Goal: Information Seeking & Learning: Find contact information

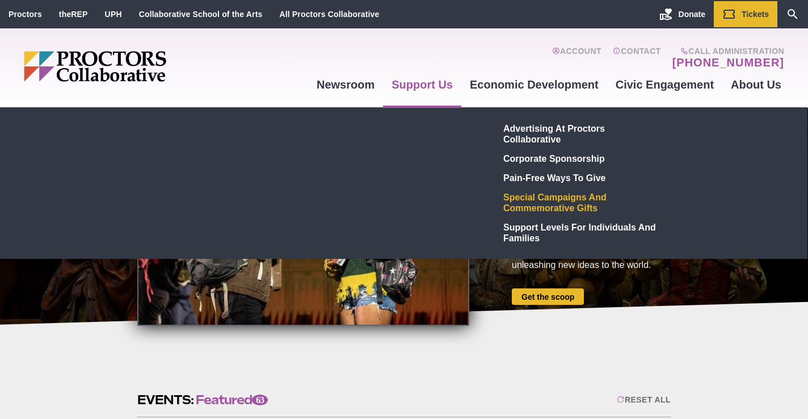
click at [538, 202] on link "Special Campaigns and Commemorative Gifts" at bounding box center [582, 202] width 166 height 30
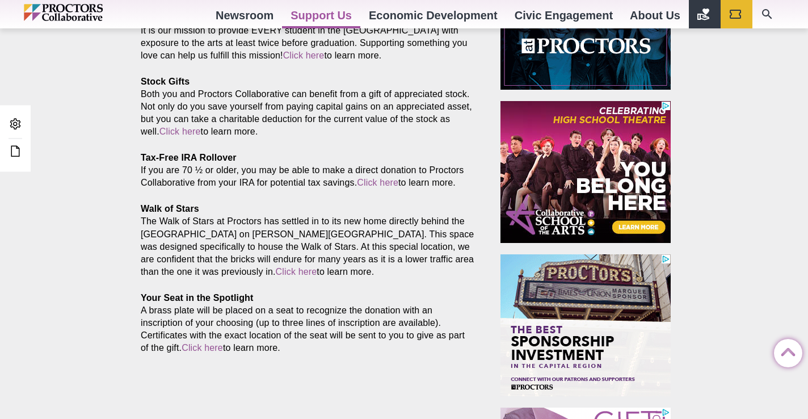
scroll to position [573, 0]
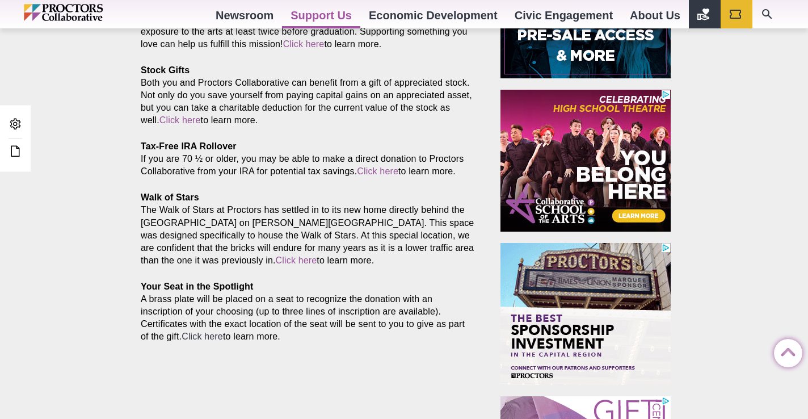
click at [182, 340] on link "Click here" at bounding box center [202, 336] width 41 height 10
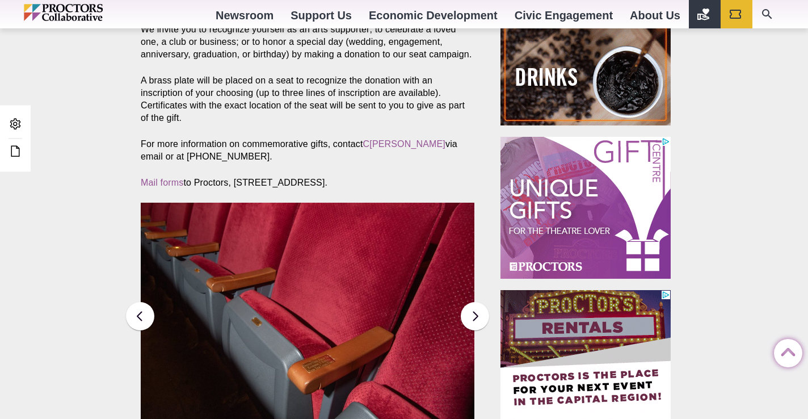
scroll to position [586, 0]
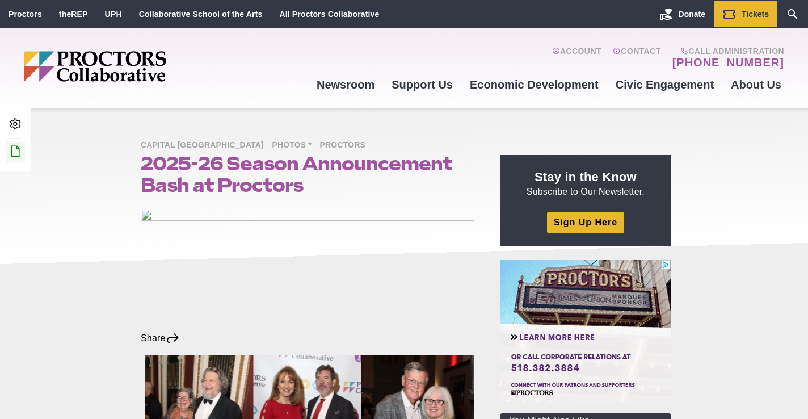
click at [18, 148] on icon at bounding box center [16, 151] width 14 height 14
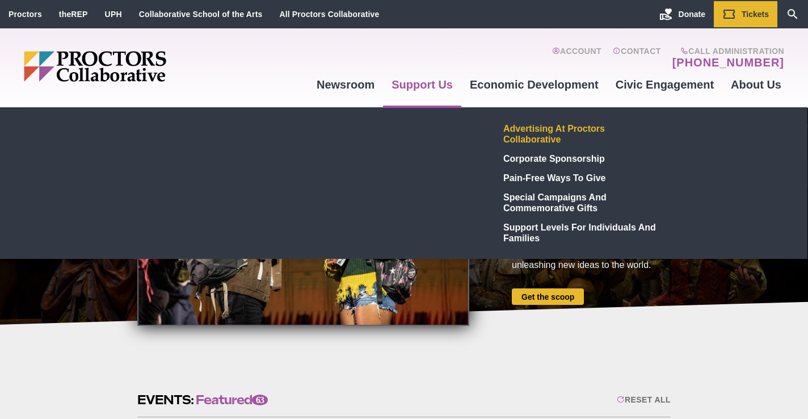
click at [510, 130] on link "Advertising at Proctors Collaborative" at bounding box center [582, 134] width 166 height 30
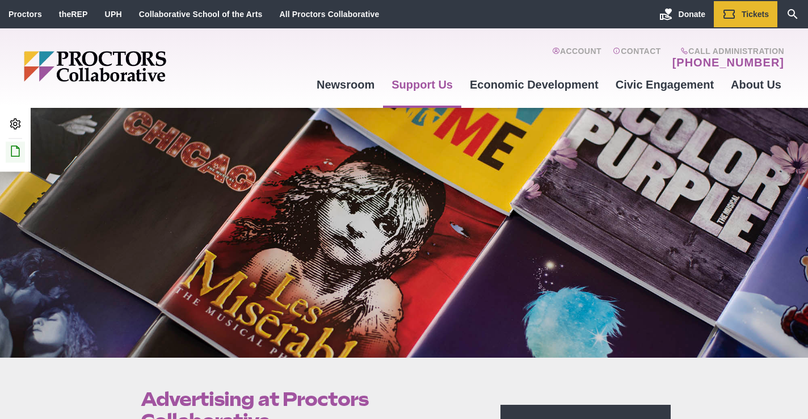
click at [23, 150] on link "Edit this Post/Page" at bounding box center [15, 151] width 19 height 21
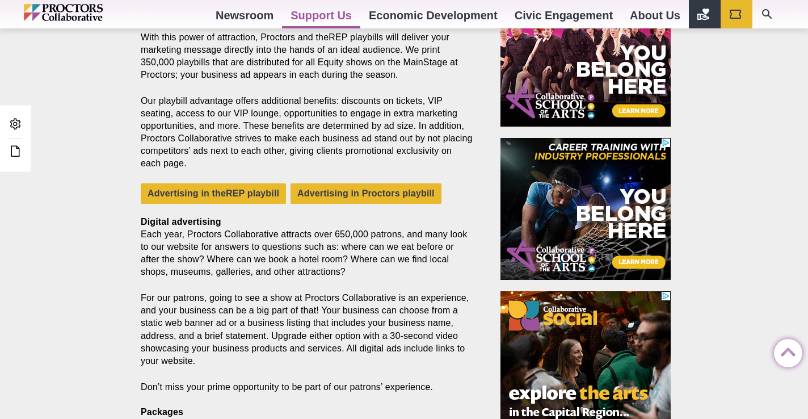
scroll to position [510, 0]
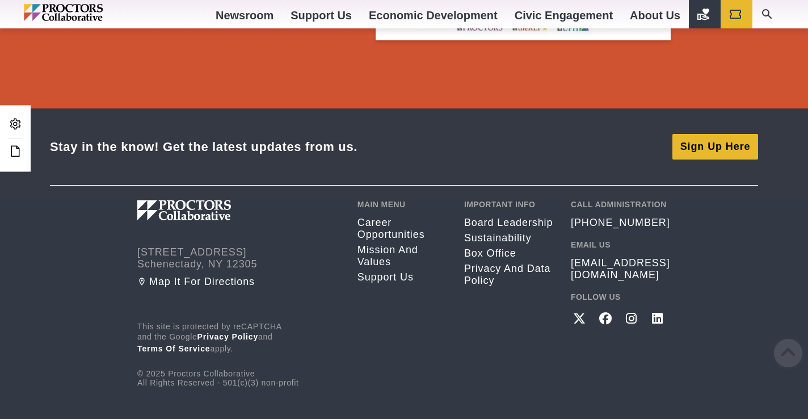
scroll to position [2175, 0]
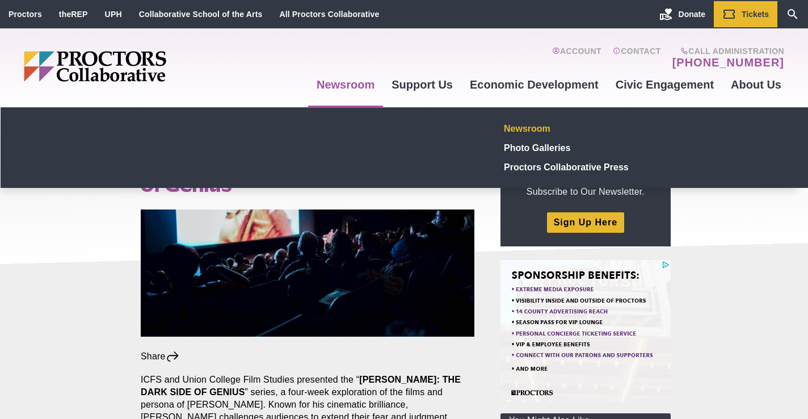
click at [537, 123] on link "Newsroom" at bounding box center [583, 128] width 166 height 19
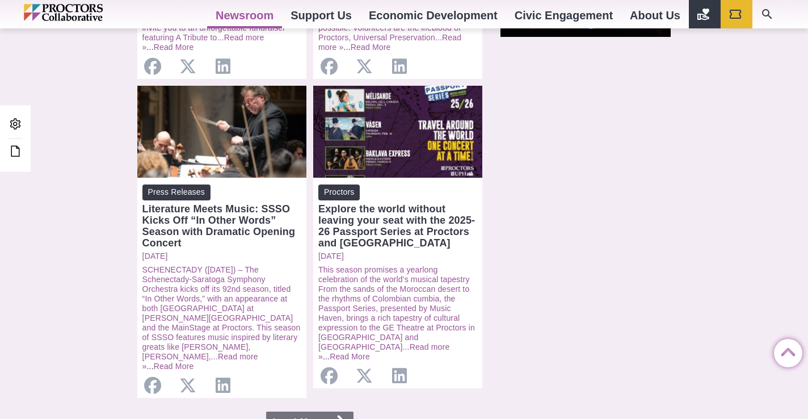
scroll to position [71, 0]
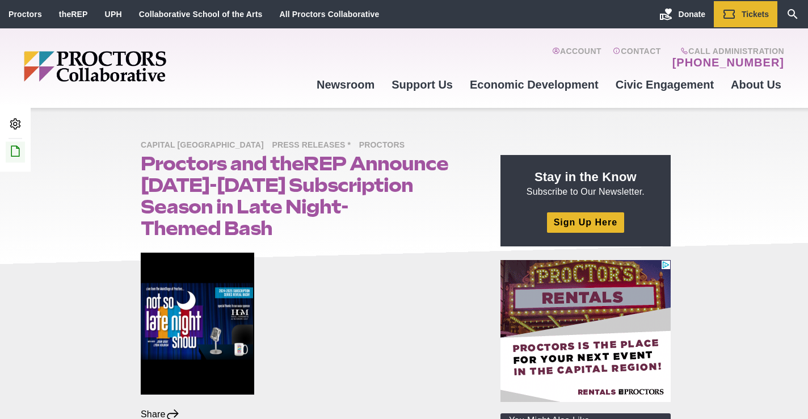
click at [18, 148] on icon at bounding box center [16, 151] width 14 height 14
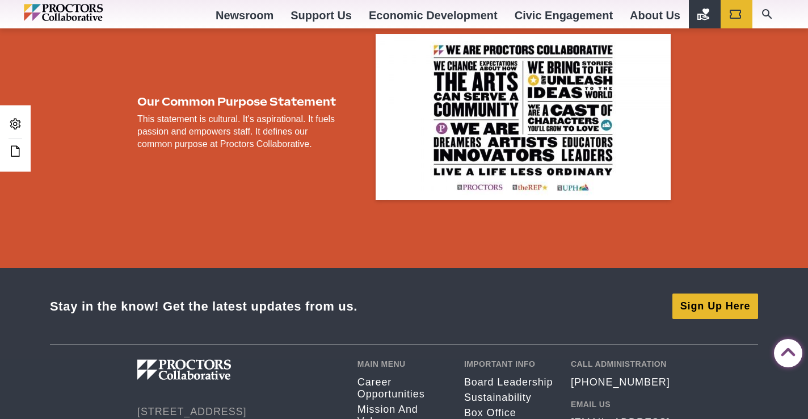
scroll to position [2168, 0]
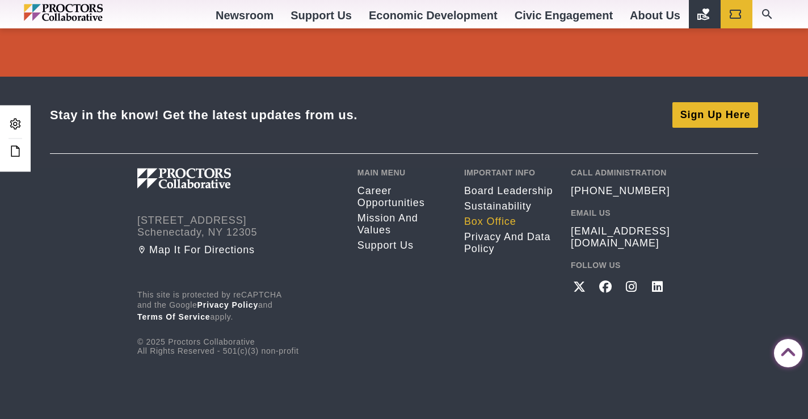
click at [490, 219] on link "Box Office" at bounding box center [509, 222] width 90 height 12
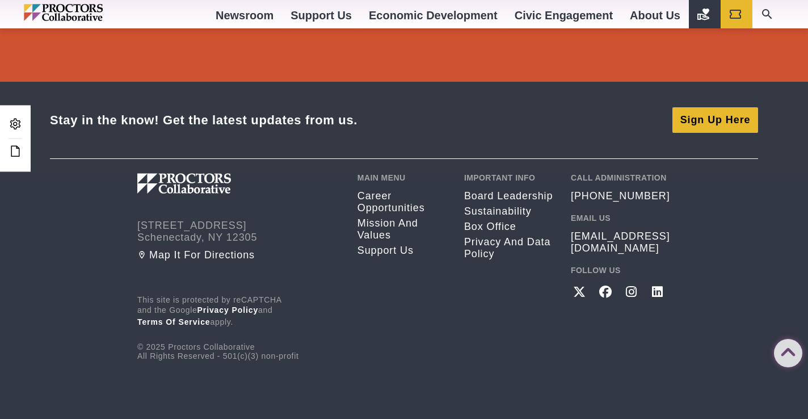
scroll to position [1693, 0]
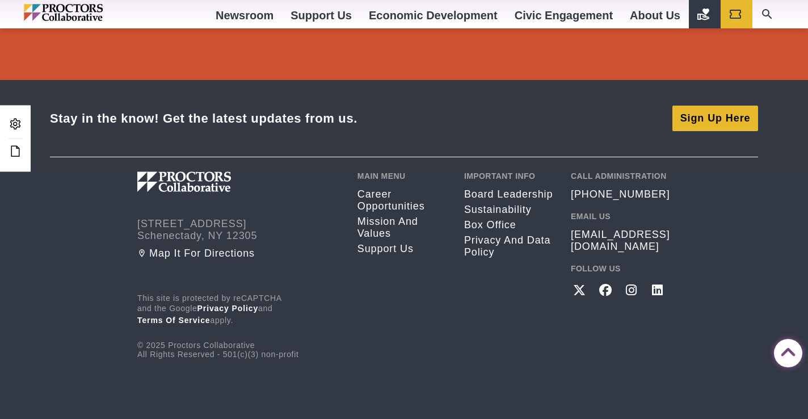
drag, startPoint x: 812, startPoint y: 68, endPoint x: 814, endPoint y: 375, distance: 306.9
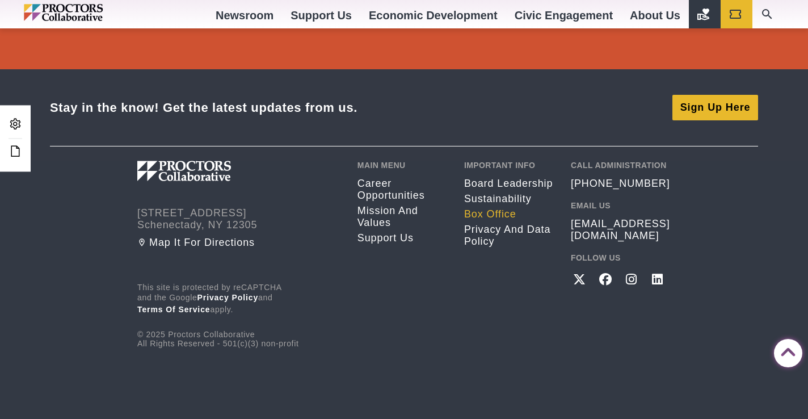
scroll to position [2165, 0]
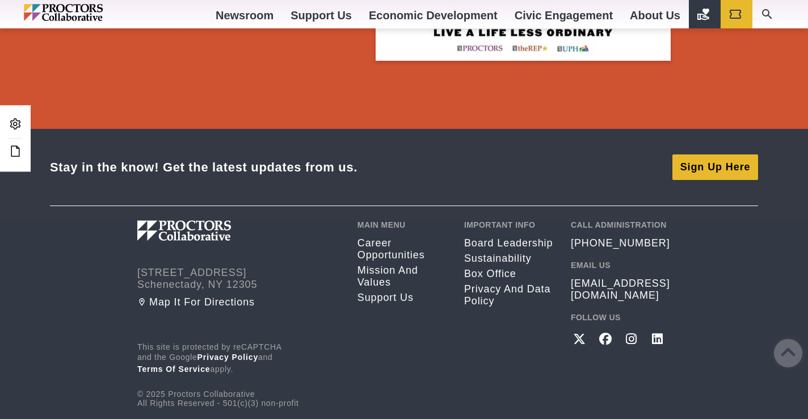
scroll to position [1670, 0]
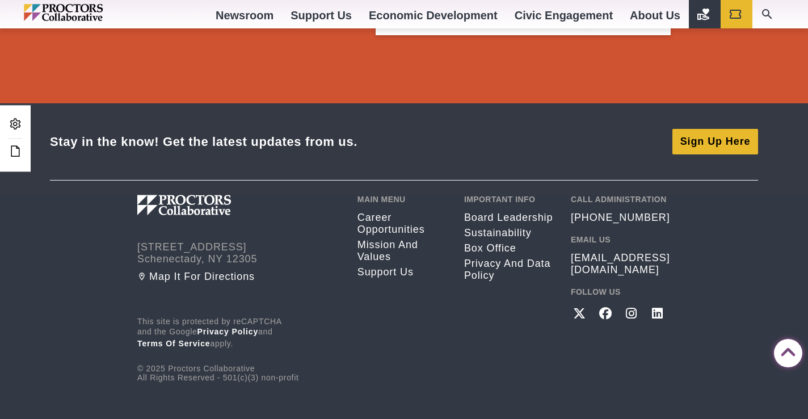
drag, startPoint x: 811, startPoint y: 62, endPoint x: 806, endPoint y: 370, distance: 308.7
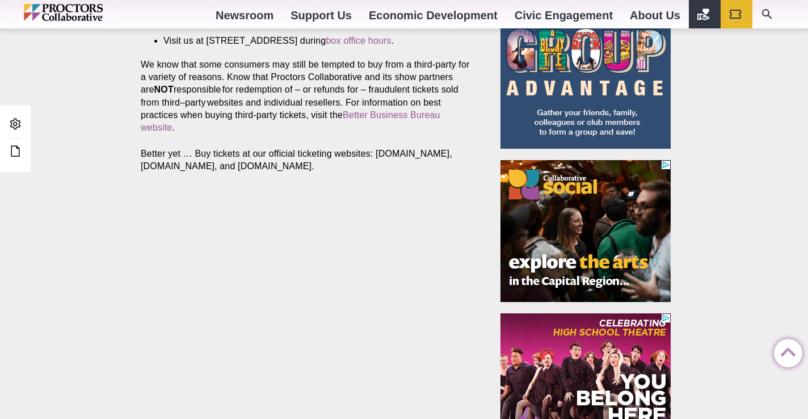
scroll to position [654, 0]
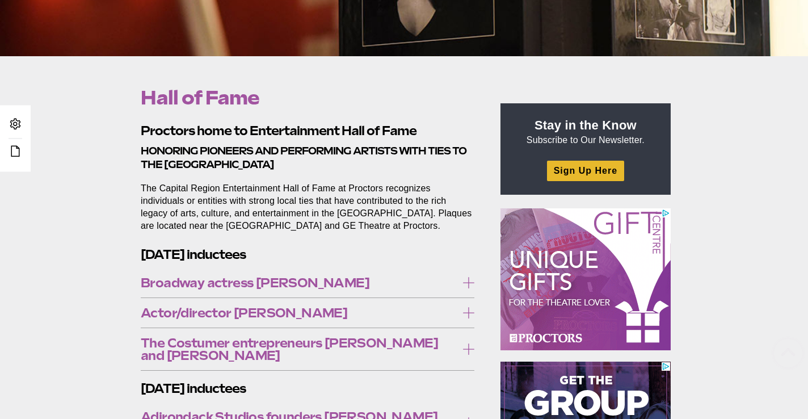
scroll to position [456, 0]
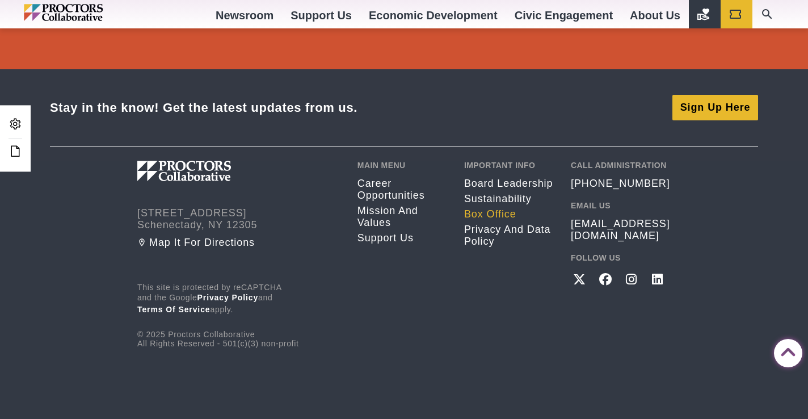
scroll to position [2155, 0]
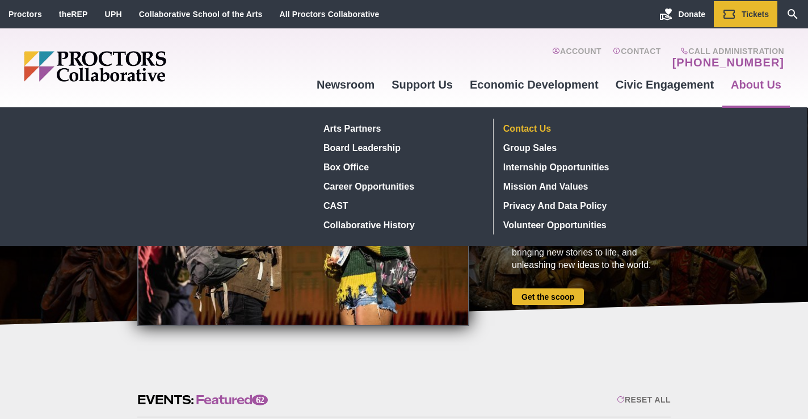
click at [544, 130] on link "Contact Us" at bounding box center [582, 128] width 166 height 19
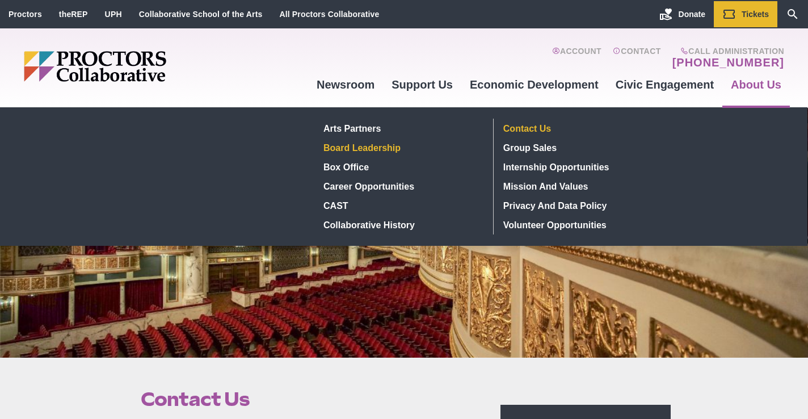
click at [385, 144] on link "Board Leadership" at bounding box center [401, 147] width 165 height 19
